Goal: Transaction & Acquisition: Book appointment/travel/reservation

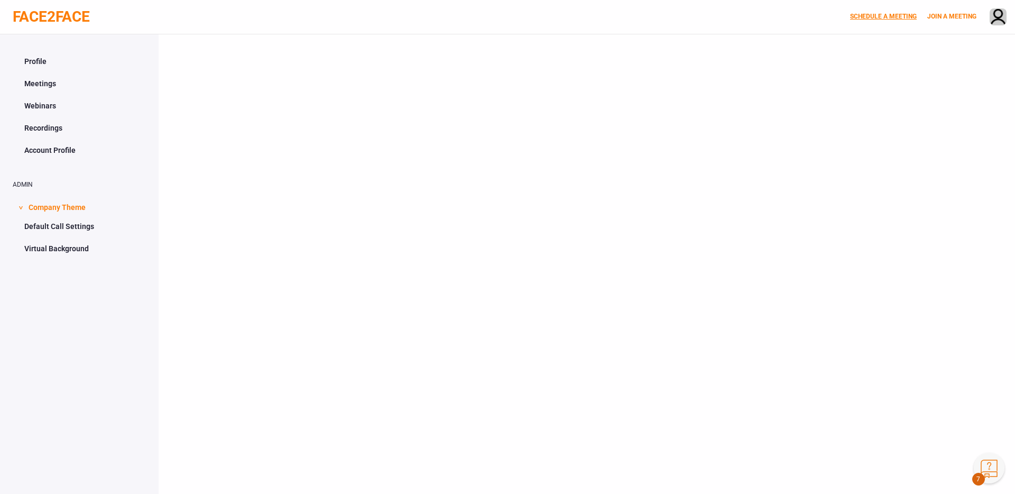
click at [858, 13] on link "SCHEDULE A MEETING" at bounding box center [883, 16] width 67 height 7
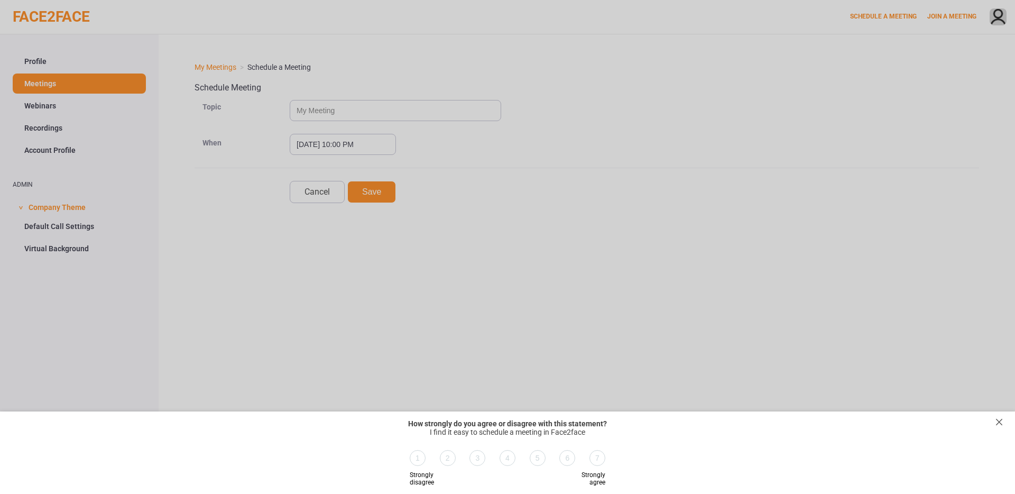
click at [1000, 422] on div "exit survey" at bounding box center [999, 422] width 11 height 11
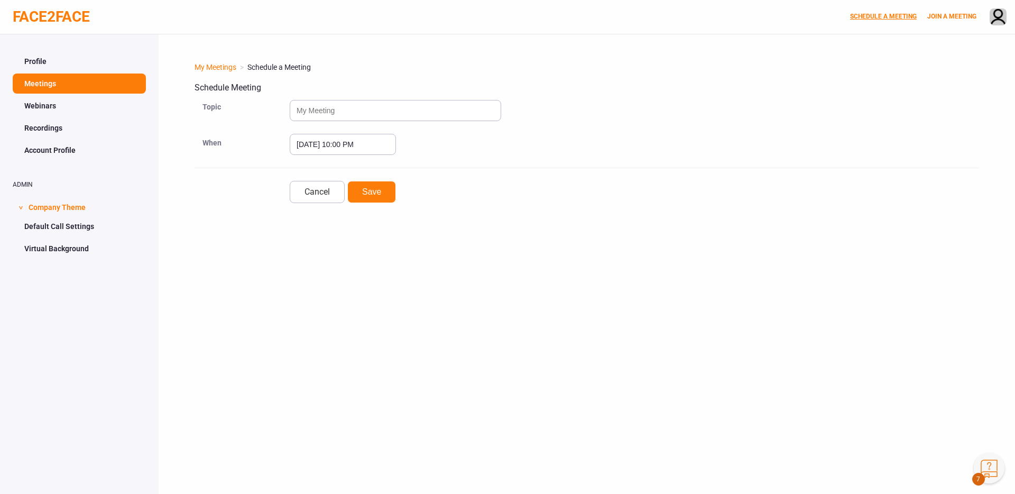
click at [871, 19] on link "SCHEDULE A MEETING" at bounding box center [883, 16] width 67 height 7
click at [983, 462] on button "Knowledge Center Bot, also known as KC Bot is an onboarding assistant that allo…" at bounding box center [989, 468] width 31 height 31
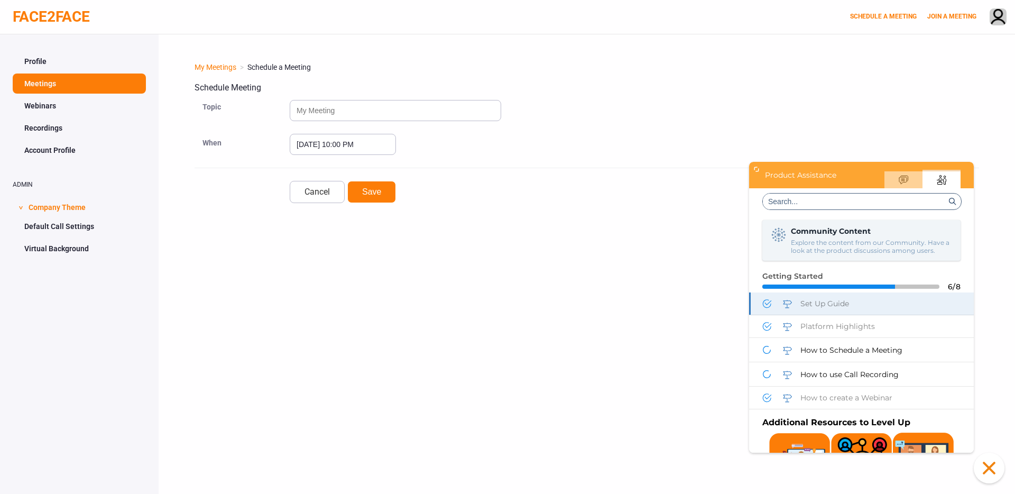
click at [849, 300] on span "Set Up Guide" at bounding box center [824, 304] width 49 height 10
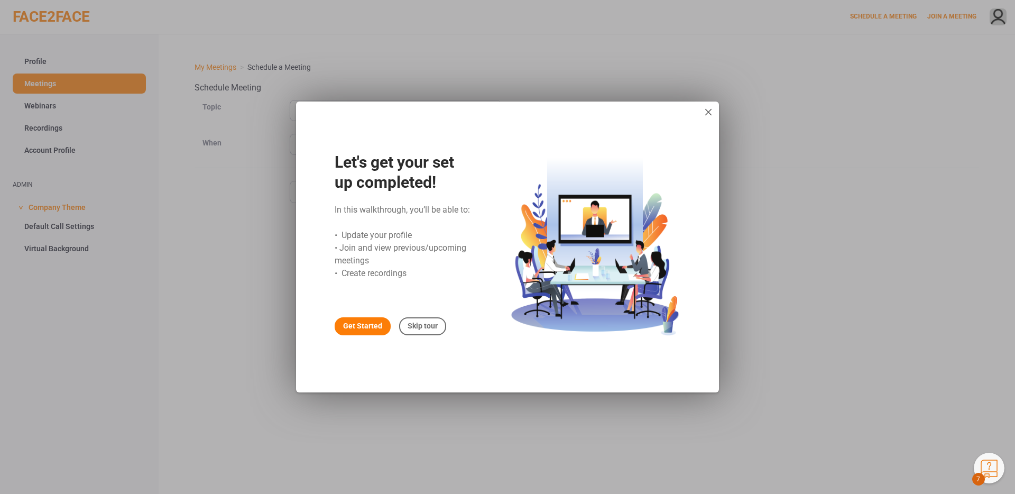
click at [361, 319] on div "Get Started" at bounding box center [363, 326] width 56 height 18
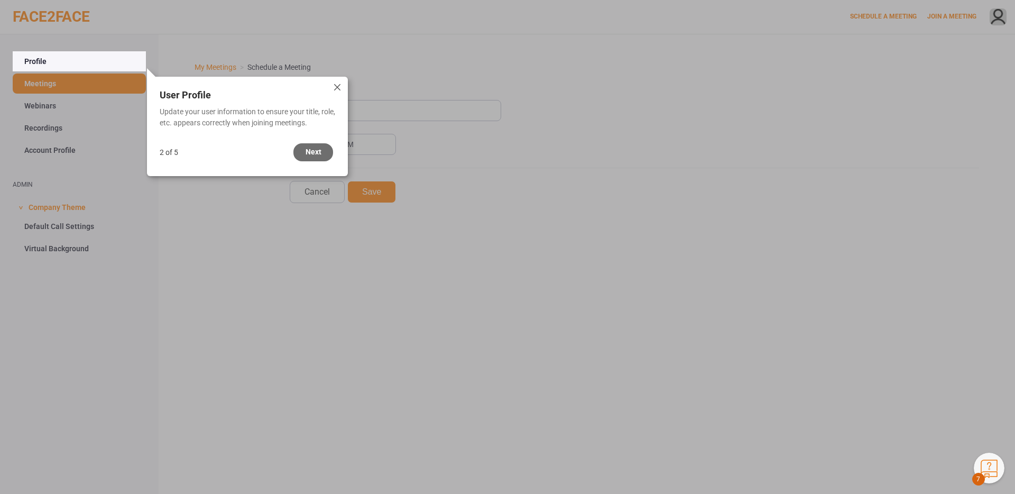
click at [310, 153] on div "Next" at bounding box center [313, 152] width 40 height 18
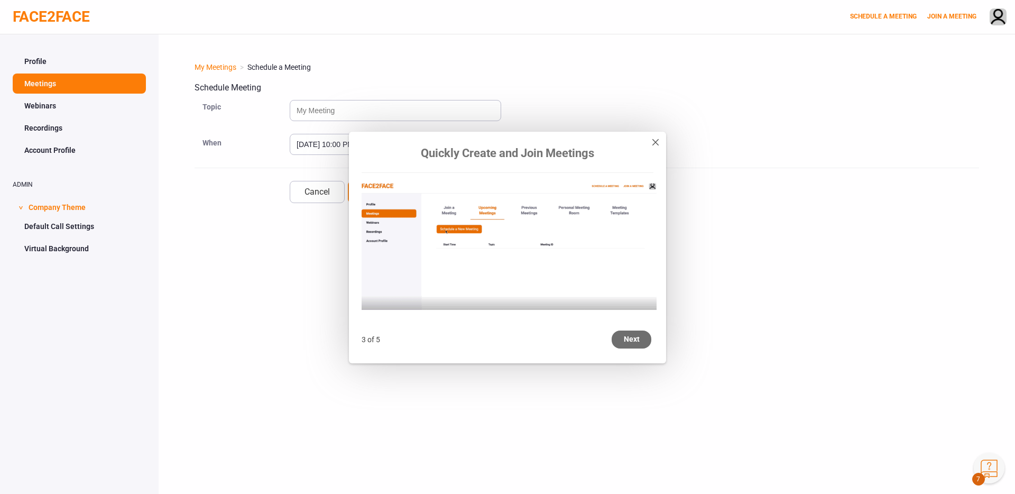
click at [634, 344] on div "Next" at bounding box center [632, 339] width 40 height 18
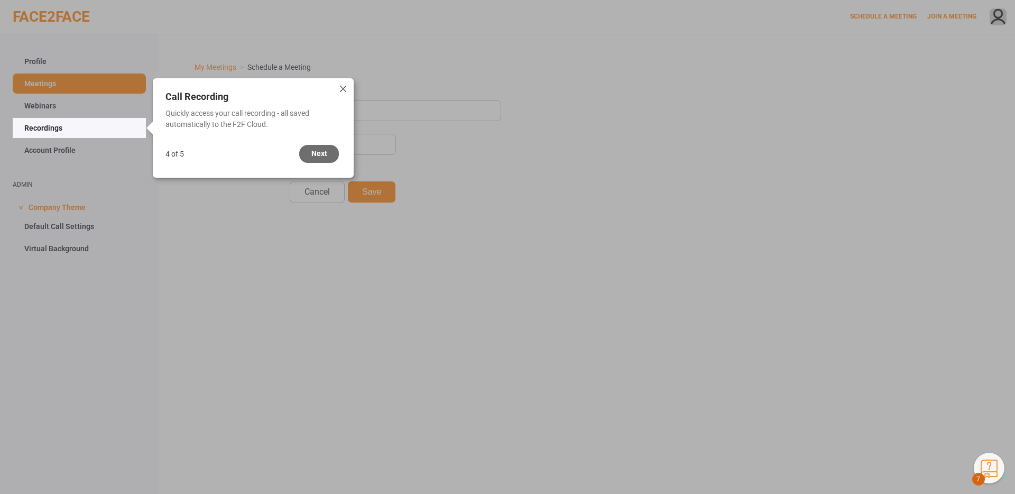
click at [328, 154] on div "Next" at bounding box center [319, 154] width 40 height 18
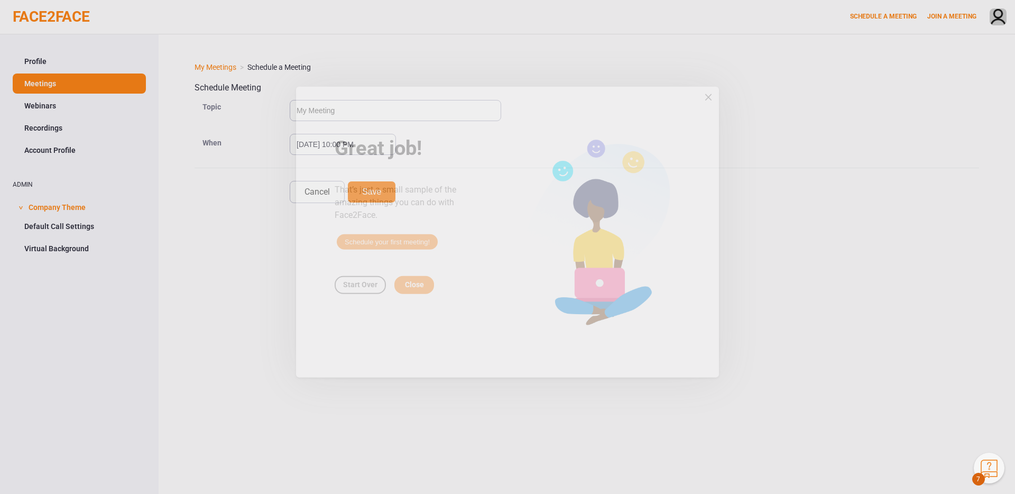
click at [401, 256] on span "Schedule your first meeting!" at bounding box center [387, 256] width 101 height 15
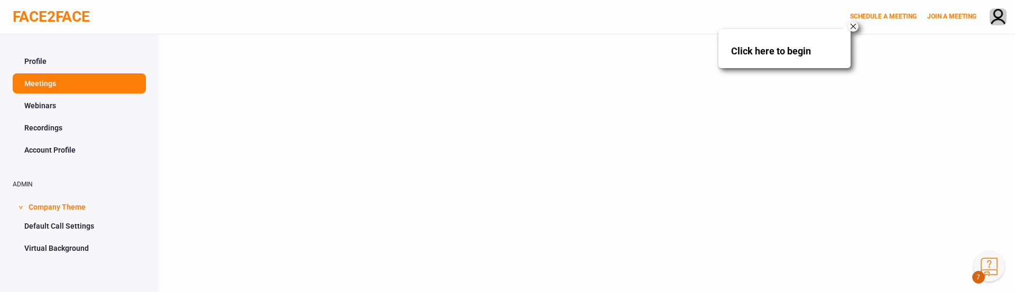
click at [779, 49] on span "Click here to begin" at bounding box center [771, 50] width 80 height 11
click at [818, 44] on div at bounding box center [784, 39] width 107 height 11
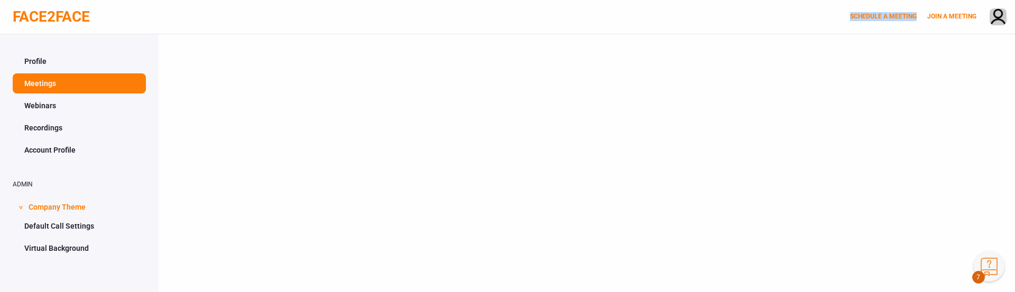
click at [871, 22] on div "FACE2FACE SCHEDULE A MEETING JOIN A MEETING" at bounding box center [507, 17] width 1015 height 34
click at [864, 16] on link "SCHEDULE A MEETING" at bounding box center [883, 16] width 67 height 7
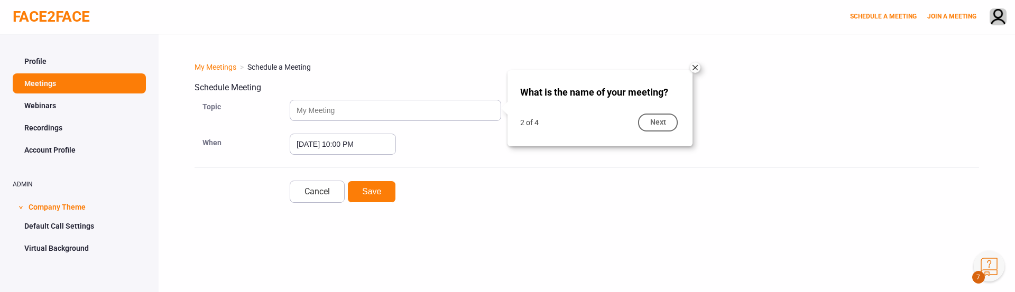
click at [513, 108] on div "What is the name of your meeting?" at bounding box center [600, 89] width 185 height 39
click at [563, 118] on div "2 of 4 Next" at bounding box center [600, 127] width 185 height 37
click at [538, 100] on div "What is the name of your meeting?" at bounding box center [600, 89] width 185 height 39
click at [470, 114] on input "text" at bounding box center [395, 110] width 211 height 21
click at [449, 117] on input "text" at bounding box center [395, 110] width 211 height 21
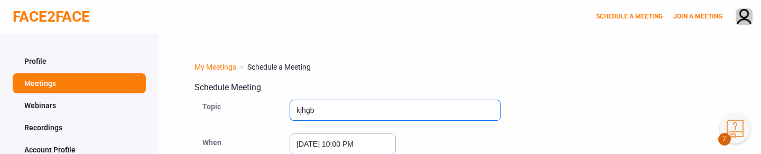
type input "kjhgb"
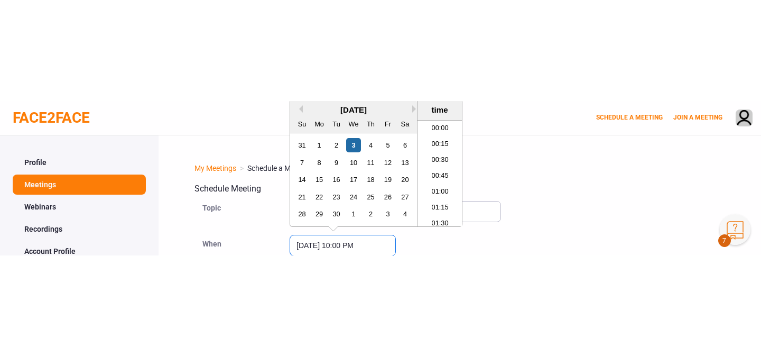
scroll to position [1351, 0]
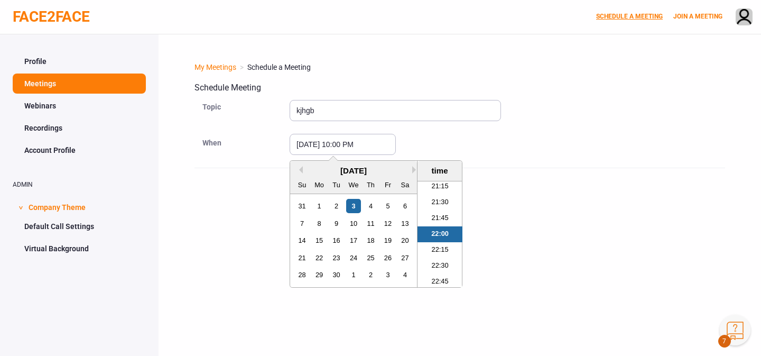
click at [615, 16] on link "SCHEDULE A MEETING" at bounding box center [629, 16] width 67 height 7
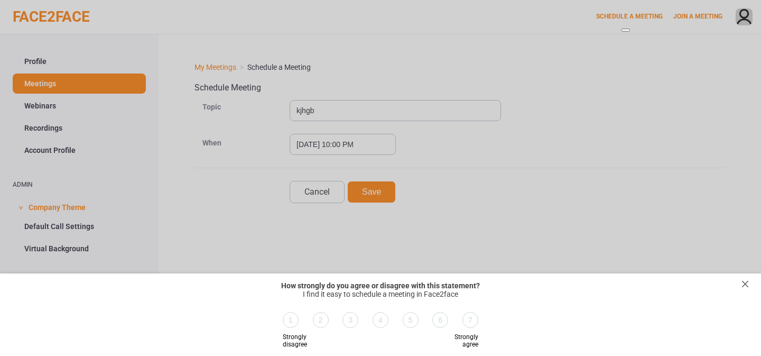
click at [745, 280] on div "exit survey" at bounding box center [745, 284] width 11 height 11
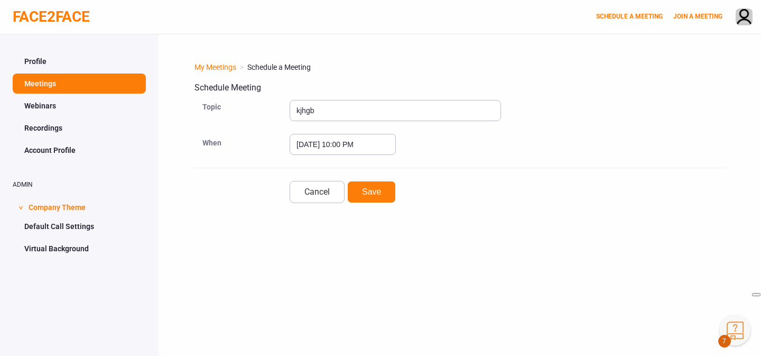
click at [730, 328] on button "Knowledge Center Bot, also known as KC Bot is an onboarding assistant that allo…" at bounding box center [735, 330] width 31 height 31
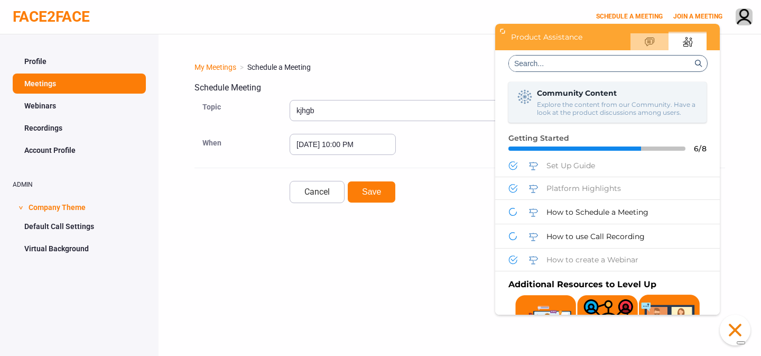
scroll to position [0, 0]
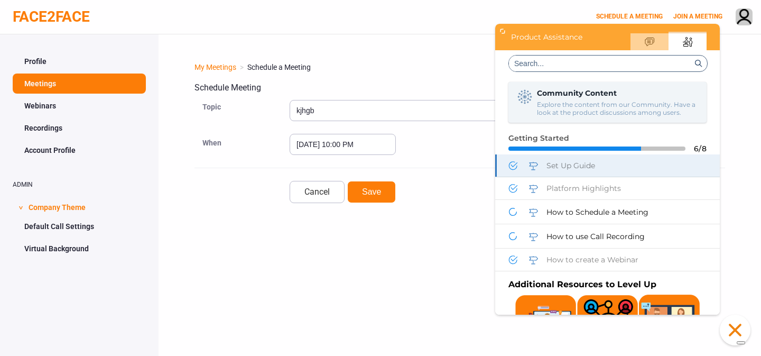
click at [576, 170] on div "Set Up Guide" at bounding box center [607, 165] width 225 height 22
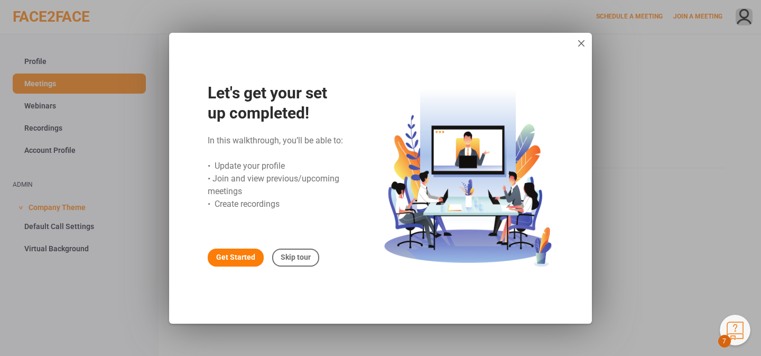
click at [220, 257] on div "Get Started" at bounding box center [236, 257] width 56 height 18
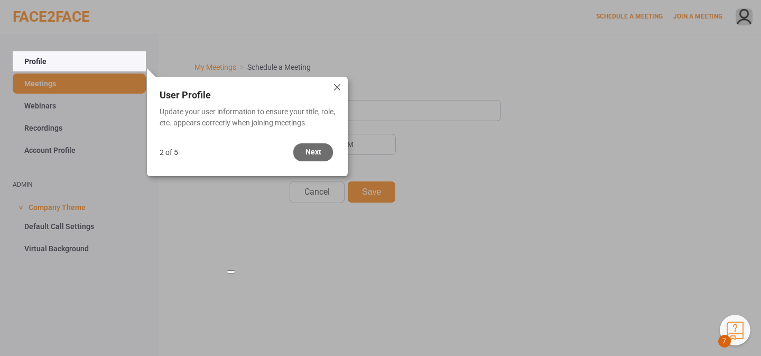
click at [314, 155] on div "Next" at bounding box center [313, 152] width 40 height 18
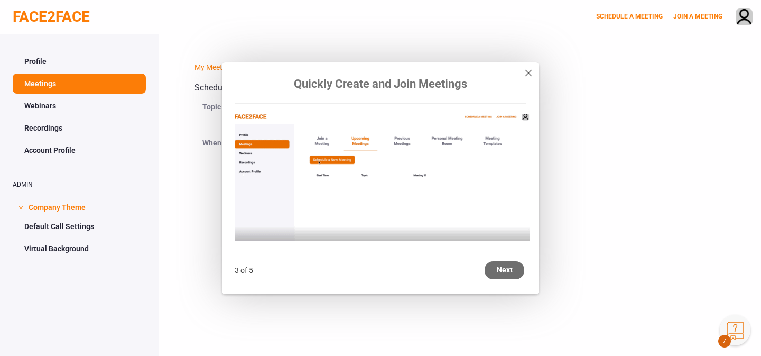
click at [510, 267] on div "Next" at bounding box center [505, 270] width 40 height 18
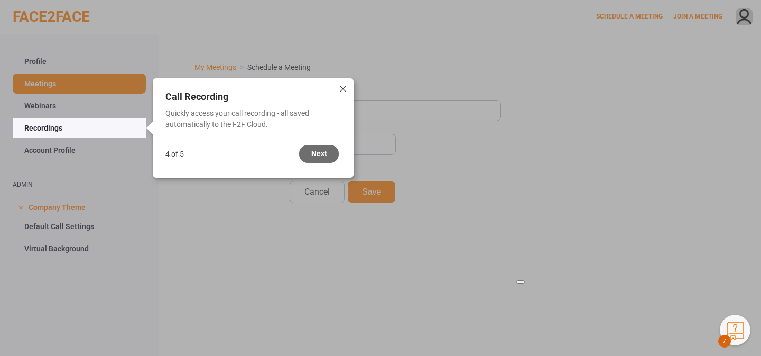
click at [309, 150] on div "Next" at bounding box center [319, 154] width 40 height 18
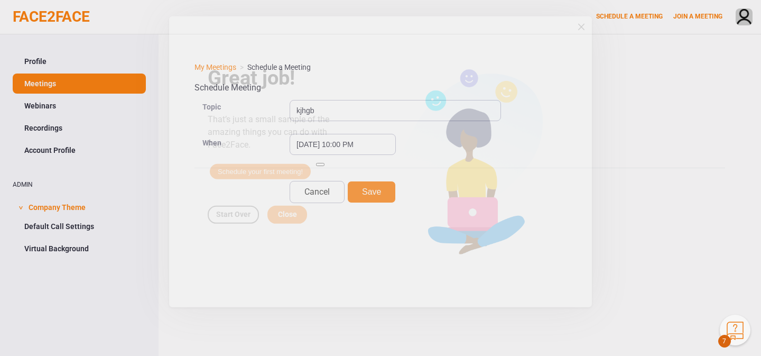
click at [256, 181] on span "Schedule your first meeting!" at bounding box center [260, 187] width 101 height 15
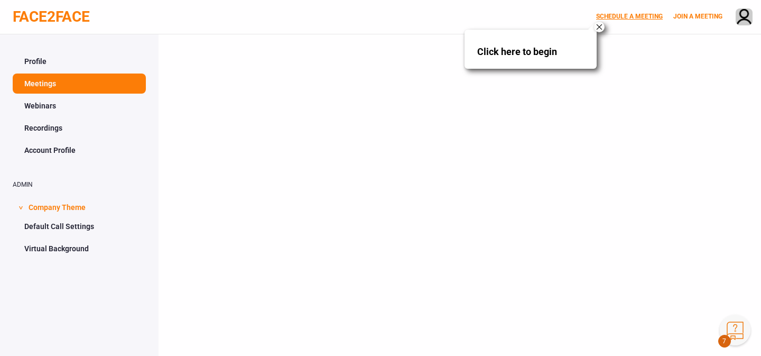
click at [626, 14] on link "SCHEDULE A MEETING" at bounding box center [629, 16] width 67 height 7
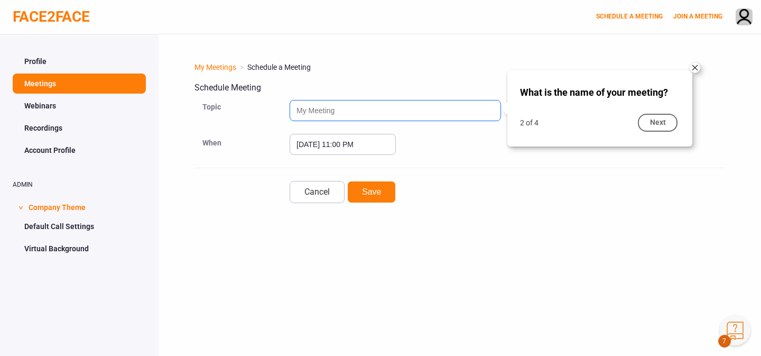
click at [365, 114] on input "text" at bounding box center [395, 110] width 211 height 21
type input "Test"
click at [653, 121] on div "Next" at bounding box center [658, 123] width 40 height 18
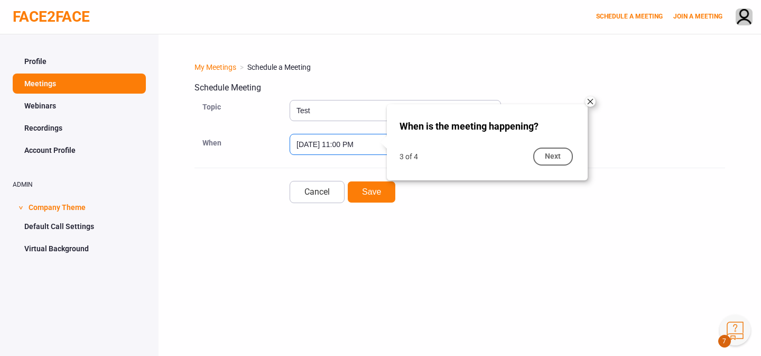
click at [347, 141] on input "September 3, 2025 11:00 PM" at bounding box center [343, 144] width 106 height 21
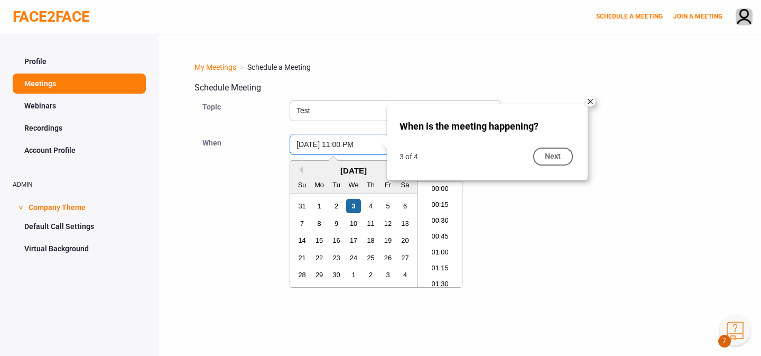
scroll to position [1412, 0]
click at [347, 141] on input "September 3, 2025 11:00 PM" at bounding box center [343, 144] width 106 height 21
click at [557, 149] on div "Next" at bounding box center [553, 157] width 40 height 18
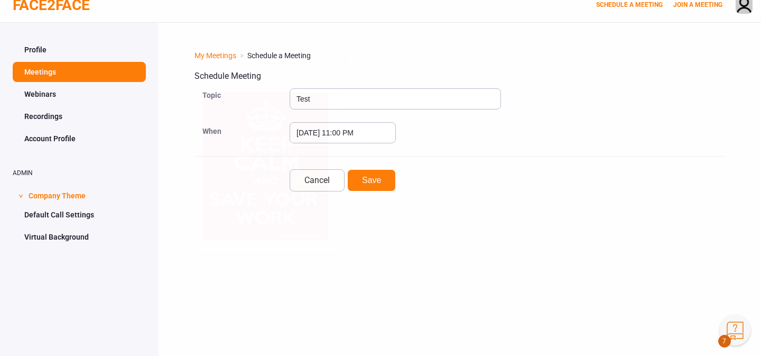
scroll to position [13, 0]
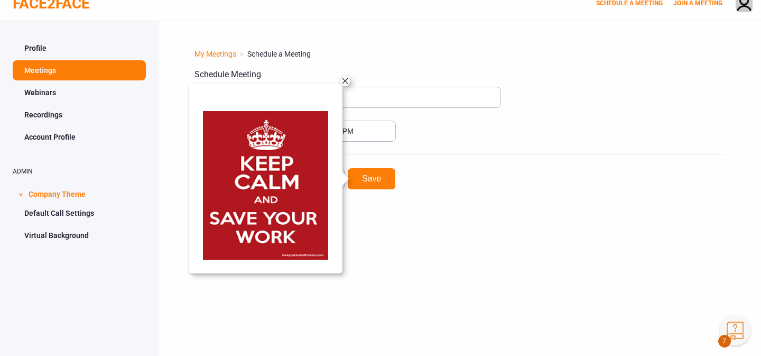
click at [403, 149] on form "Topic Test When September 3, 2025 11:00 PM Cancel Save" at bounding box center [460, 137] width 531 height 105
